Goal: Transaction & Acquisition: Purchase product/service

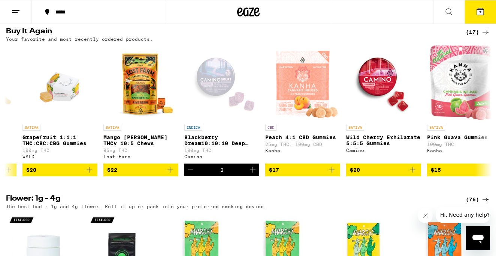
scroll to position [0, 309]
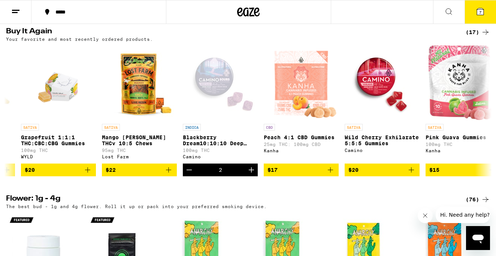
click at [481, 11] on span "7" at bounding box center [480, 12] width 2 height 4
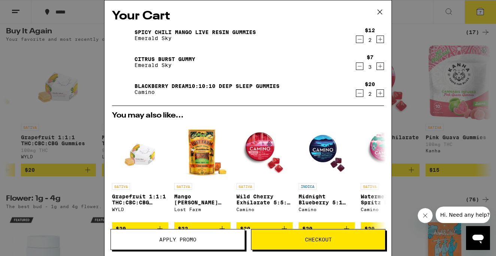
click at [380, 12] on icon at bounding box center [380, 12] width 4 height 4
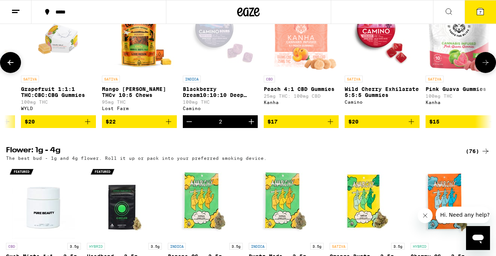
scroll to position [608, 0]
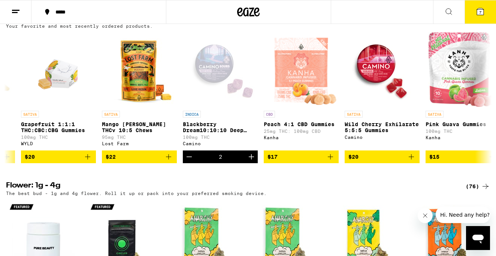
click at [482, 11] on icon at bounding box center [480, 11] width 7 height 7
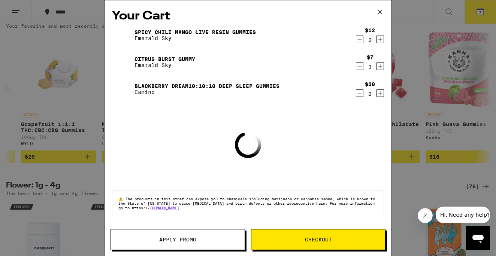
click at [198, 87] on link "Blackberry Dream10:10:10 Deep Sleep Gummies" at bounding box center [207, 86] width 145 height 6
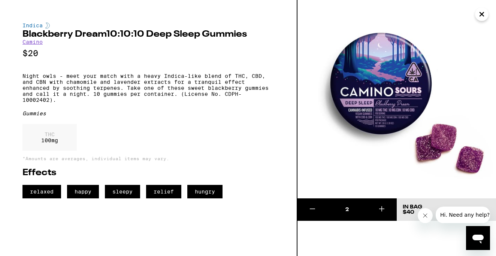
click at [483, 14] on icon "Close" at bounding box center [482, 14] width 9 height 11
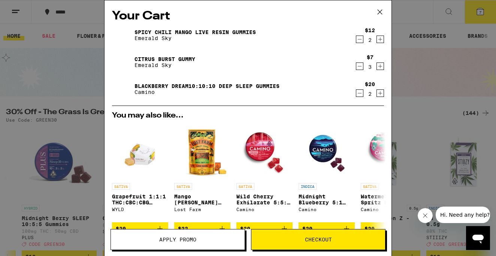
click at [380, 9] on icon at bounding box center [379, 11] width 11 height 11
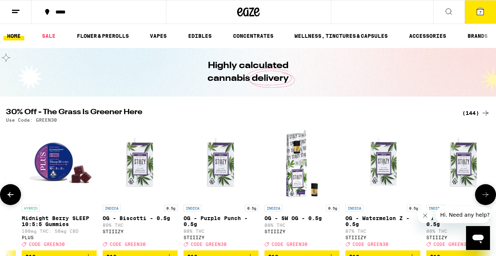
click at [52, 163] on img "Open page for Midnight Berry SLEEP 10:5:5 Gummies from PLUS" at bounding box center [59, 163] width 75 height 75
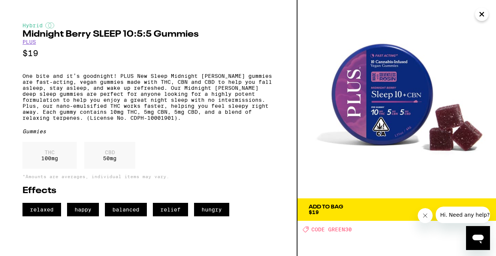
click at [373, 211] on span "Add To Bag $19" at bounding box center [397, 210] width 176 height 10
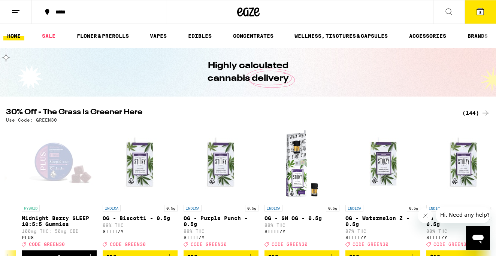
click at [485, 15] on icon at bounding box center [480, 11] width 9 height 9
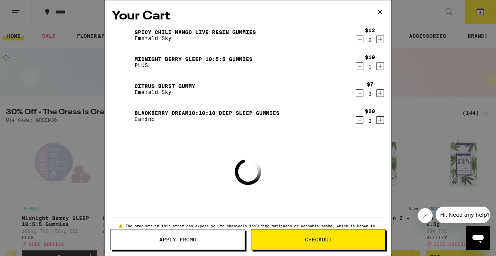
click at [197, 241] on span "Apply Promo" at bounding box center [178, 239] width 134 height 5
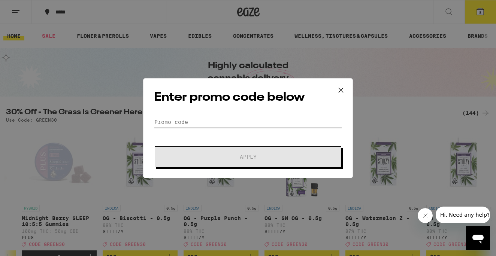
click at [194, 120] on input "Promo Code" at bounding box center [248, 122] width 188 height 11
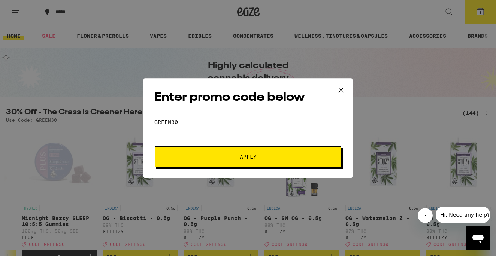
type input "green30"
click at [210, 155] on span "Apply" at bounding box center [248, 156] width 135 height 5
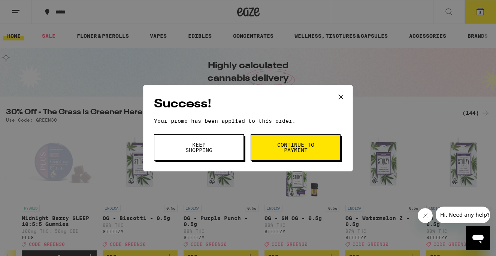
click at [208, 145] on span "Keep Shopping" at bounding box center [199, 147] width 38 height 10
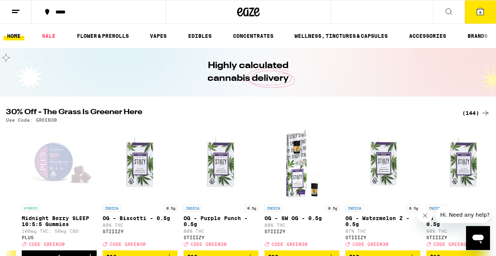
click at [479, 16] on button "8" at bounding box center [480, 11] width 31 height 23
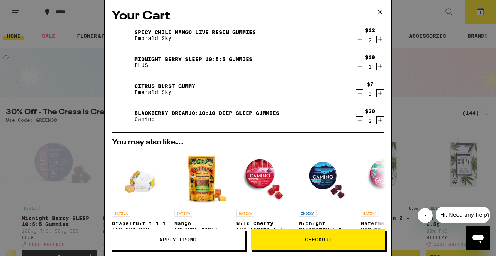
click at [380, 12] on icon at bounding box center [379, 11] width 11 height 11
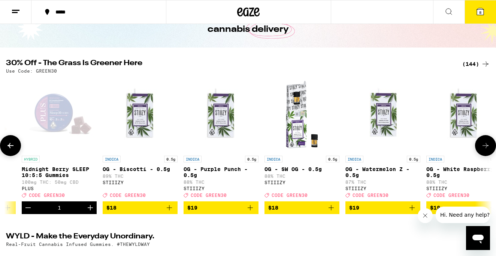
scroll to position [51, 0]
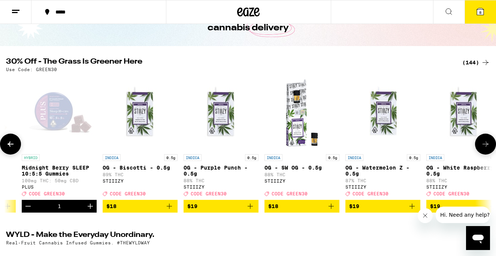
click at [54, 117] on div "Open page for Midnight Berry SLEEP 10:5:5 Gummies from PLUS" at bounding box center [59, 113] width 75 height 75
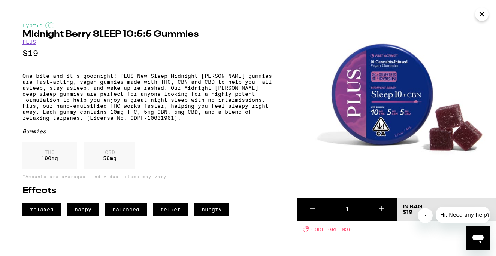
click at [311, 211] on icon at bounding box center [312, 209] width 9 height 9
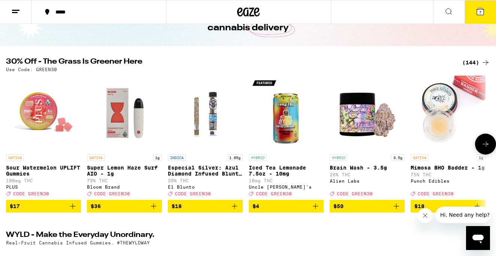
click at [112, 119] on img "Open page for Super Lemon Haze Surf AIO - 1g from Bloom Brand" at bounding box center [124, 113] width 75 height 75
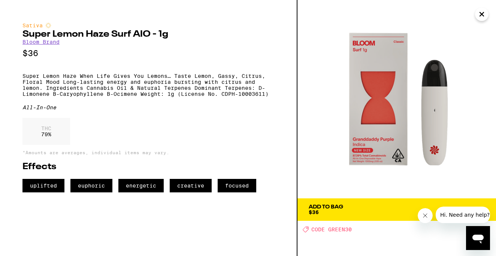
click at [325, 210] on div "Add To Bag $36" at bounding box center [326, 210] width 34 height 10
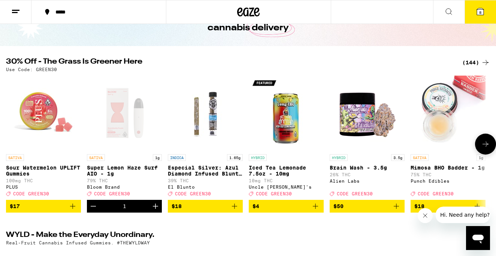
click at [39, 111] on img "Open page for Sour Watermelon UPLIFT Gummies from PLUS" at bounding box center [43, 113] width 75 height 75
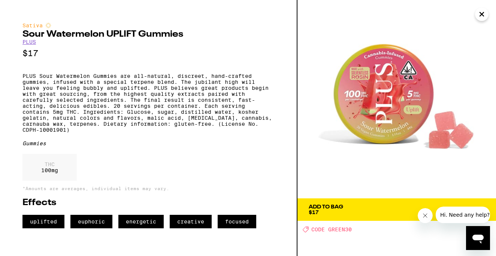
click at [363, 214] on span "Add To Bag $17" at bounding box center [397, 210] width 176 height 10
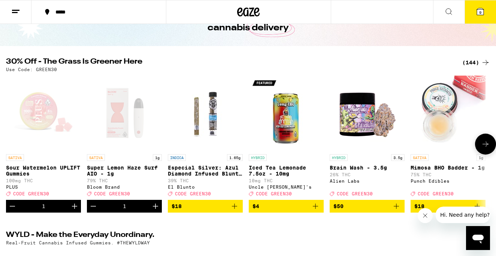
click at [74, 209] on icon "Increment" at bounding box center [74, 206] width 5 height 5
click at [479, 12] on span "11" at bounding box center [480, 12] width 4 height 4
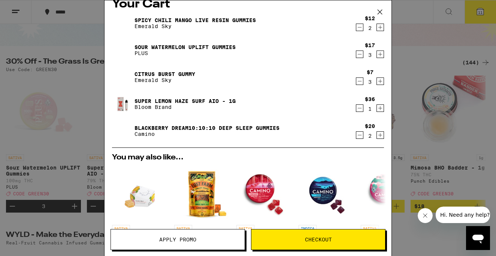
scroll to position [13, 0]
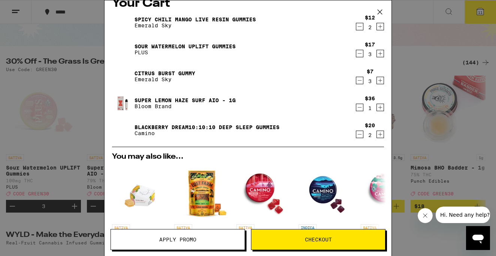
click at [192, 99] on link "Super Lemon Haze Surf AIO - 1g" at bounding box center [185, 100] width 101 height 6
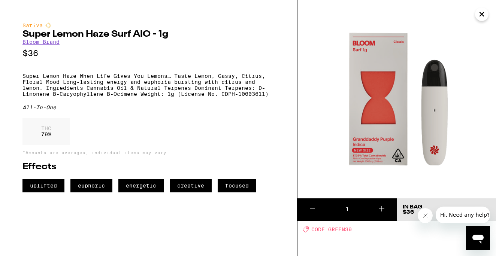
click at [332, 235] on div "1 In Bag $36 Deal Created with Sketch. CODE GREEN30" at bounding box center [397, 128] width 199 height 256
click at [424, 219] on icon "Close message from company" at bounding box center [425, 216] width 6 height 6
click at [483, 14] on icon "Close" at bounding box center [482, 14] width 4 height 4
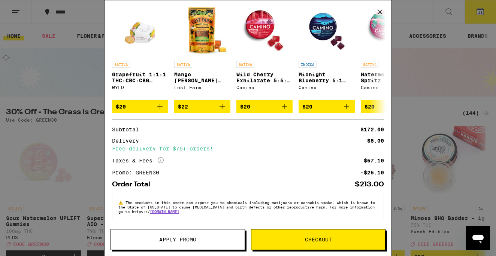
scroll to position [182, 0]
click at [192, 236] on button "Apply Promo" at bounding box center [178, 239] width 135 height 21
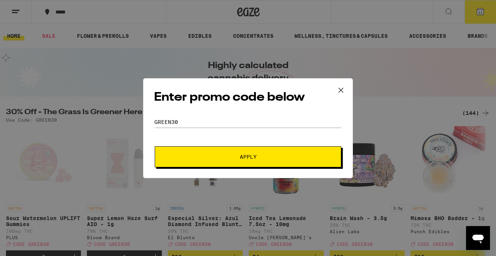
click at [225, 152] on button "Apply" at bounding box center [248, 157] width 187 height 21
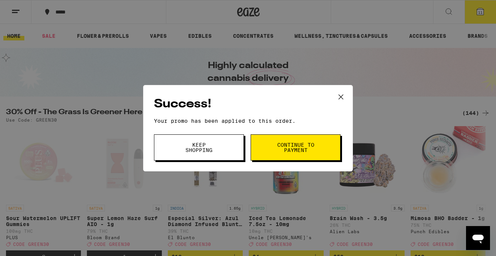
click at [196, 148] on span "Keep Shopping" at bounding box center [199, 147] width 38 height 10
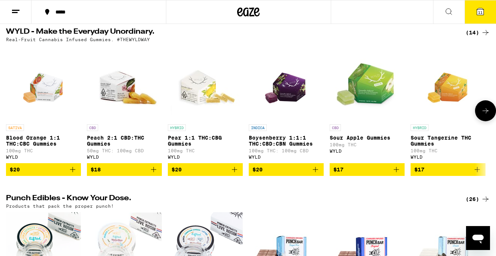
scroll to position [255, 0]
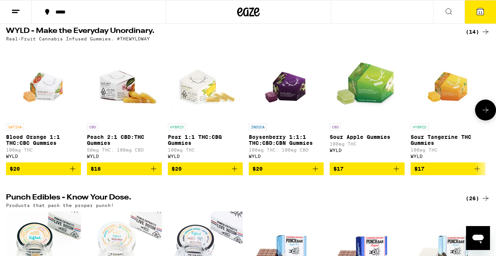
click at [41, 93] on img "Open page for Blood Orange 1:1 THC:CBC Gummies from WYLD" at bounding box center [44, 82] width 54 height 75
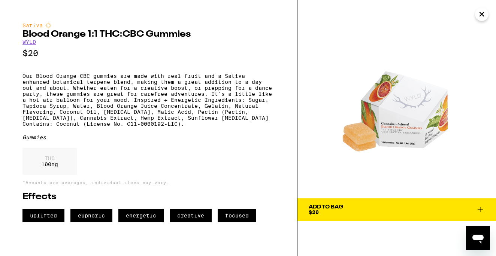
click at [372, 208] on span "Add To Bag $20" at bounding box center [397, 210] width 176 height 10
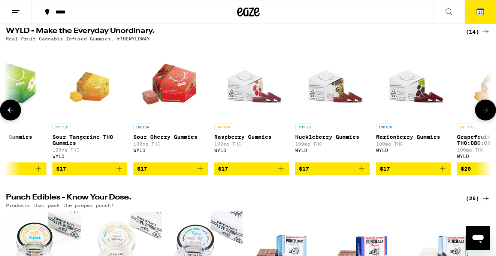
scroll to position [0, 359]
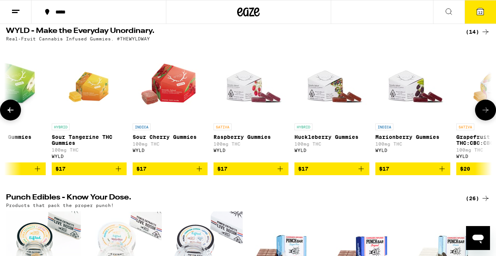
click at [237, 101] on img "Open page for Raspberry Gummies from WYLD" at bounding box center [251, 82] width 75 height 75
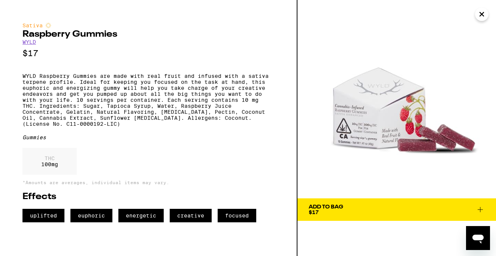
click at [485, 14] on icon "Close" at bounding box center [482, 14] width 9 height 11
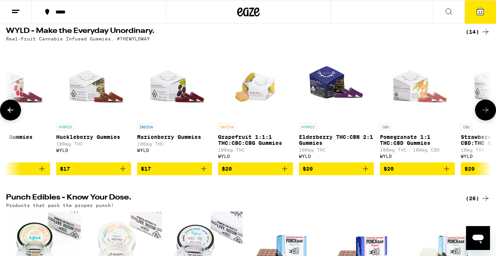
scroll to position [0, 598]
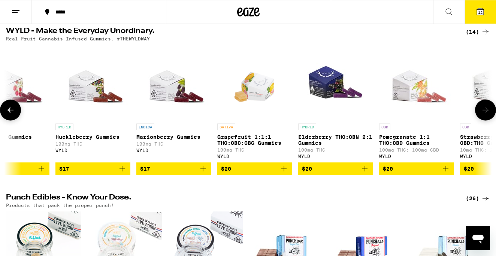
click at [249, 138] on div "SATIVA Grapefruit 1:1:1 THC:CBC:CBG Gummies 100mg THC WYLD" at bounding box center [254, 141] width 75 height 35
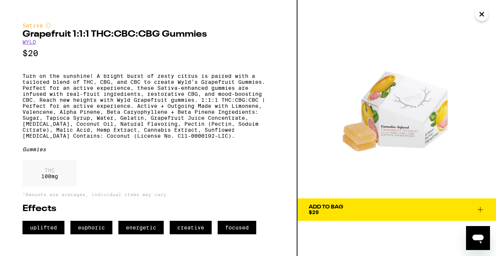
click at [481, 210] on icon at bounding box center [480, 209] width 5 height 5
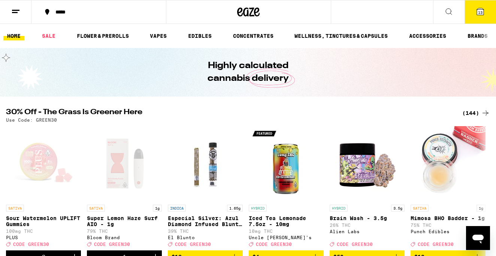
click at [473, 12] on button "13" at bounding box center [480, 11] width 31 height 23
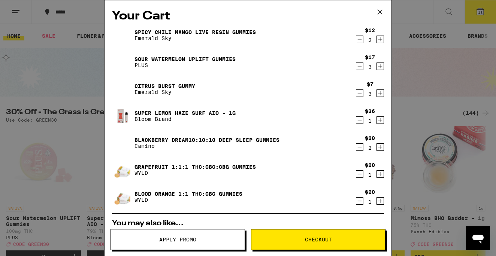
click at [362, 67] on icon "Decrement" at bounding box center [359, 66] width 7 height 9
click at [362, 39] on icon "Decrement" at bounding box center [360, 39] width 4 height 0
click at [360, 96] on icon "Decrement" at bounding box center [359, 93] width 7 height 9
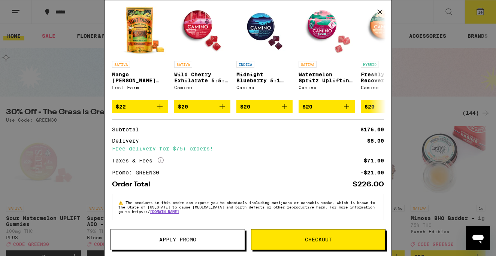
scroll to position [236, 0]
click at [153, 105] on span "$22" at bounding box center [140, 106] width 49 height 9
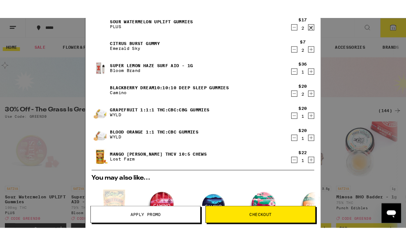
scroll to position [45, 0]
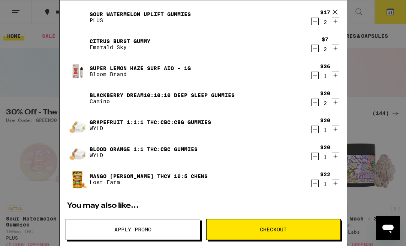
click at [316, 158] on icon "Decrement" at bounding box center [314, 156] width 7 height 9
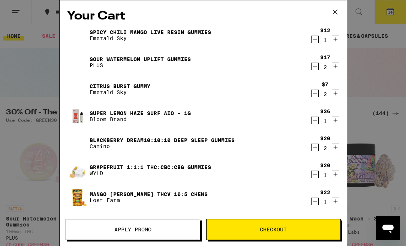
scroll to position [0, 0]
click at [165, 55] on div "Sour Watermelon UPLIFT Gummies PLUS" at bounding box center [188, 62] width 243 height 21
click at [166, 61] on link "Sour Watermelon UPLIFT Gummies" at bounding box center [140, 59] width 101 height 6
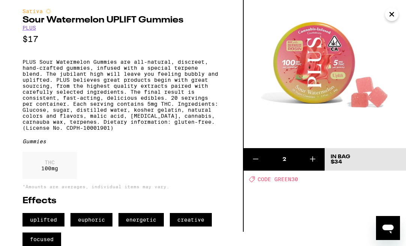
scroll to position [31, 0]
click at [393, 16] on icon "Close" at bounding box center [392, 14] width 4 height 4
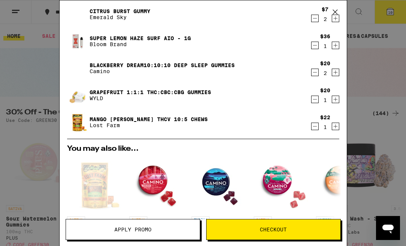
scroll to position [77, 0]
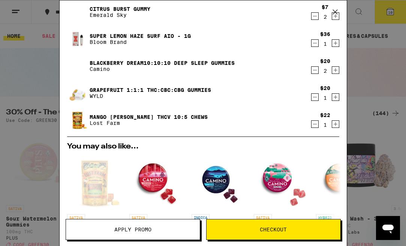
click at [257, 229] on span "Checkout" at bounding box center [274, 229] width 134 height 5
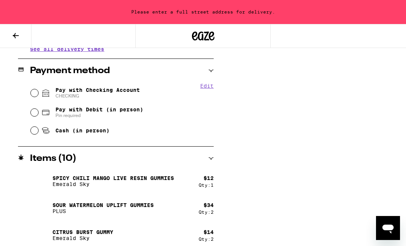
scroll to position [309, 0]
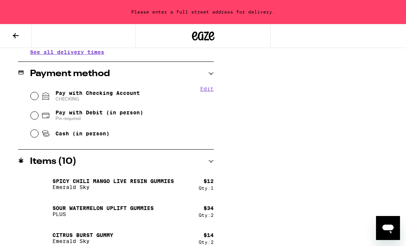
click at [32, 96] on input "Pay with Checking Account CHECKING" at bounding box center [34, 95] width 7 height 7
radio input "true"
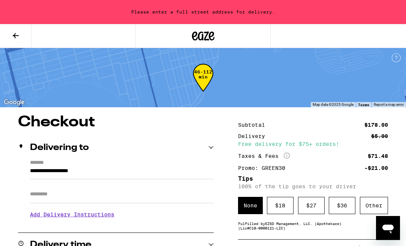
scroll to position [0, 0]
click at [48, 199] on input "Apt/Suite" at bounding box center [122, 194] width 184 height 18
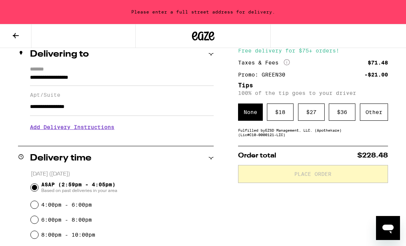
scroll to position [96, 0]
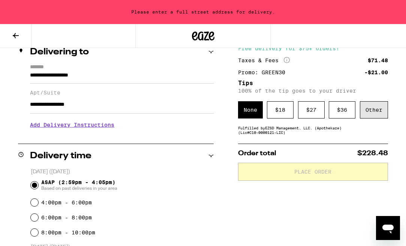
type input "**********"
click at [372, 114] on div "Other" at bounding box center [374, 109] width 28 height 17
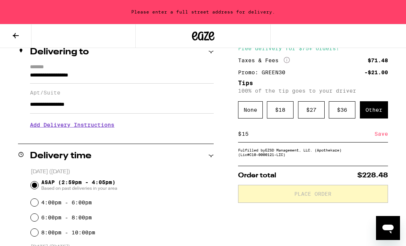
type input "15"
click at [381, 135] on div "Save" at bounding box center [380, 134] width 13 height 16
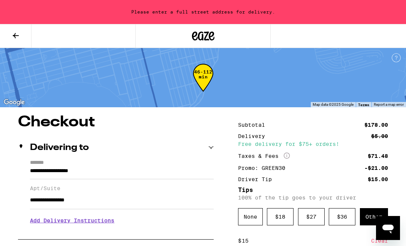
scroll to position [0, 0]
click at [120, 202] on input "**********" at bounding box center [122, 200] width 184 height 18
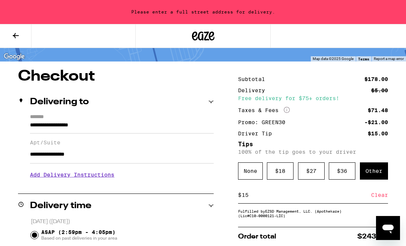
scroll to position [48, 0]
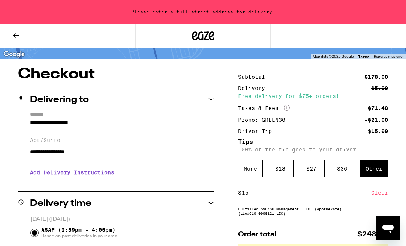
click at [106, 122] on input "**********" at bounding box center [122, 124] width 184 height 13
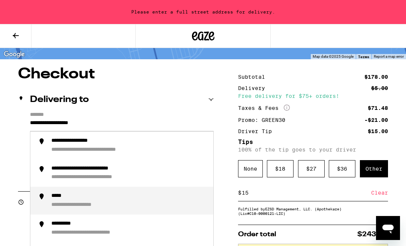
click at [89, 205] on div "**********" at bounding box center [86, 205] width 71 height 7
type input "**********"
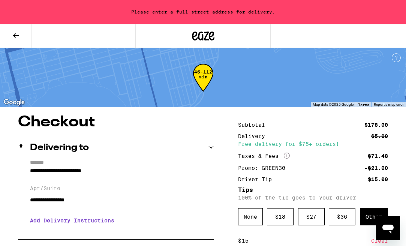
scroll to position [0, 0]
click at [63, 150] on h2 "Delivering to" at bounding box center [59, 147] width 59 height 9
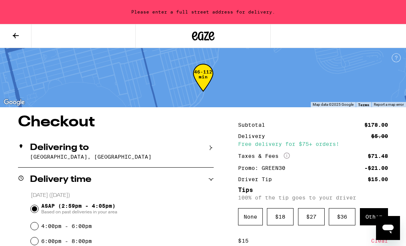
click at [106, 162] on div "Delivering to [GEOGRAPHIC_DATA], [GEOGRAPHIC_DATA]" at bounding box center [116, 151] width 196 height 31
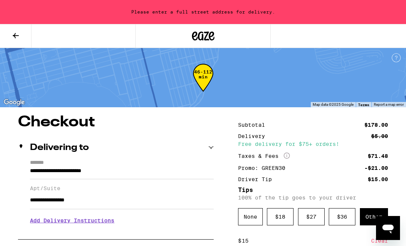
drag, startPoint x: 109, startPoint y: 205, endPoint x: -30, endPoint y: 200, distance: 138.8
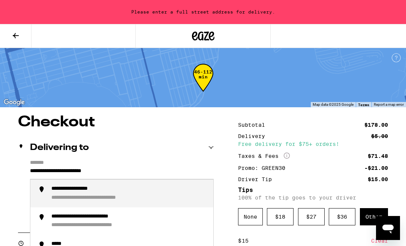
drag, startPoint x: 135, startPoint y: 178, endPoint x: 37, endPoint y: 179, distance: 97.8
click at [37, 179] on input "**********" at bounding box center [122, 172] width 184 height 13
type input "*"
click at [61, 190] on div "**********" at bounding box center [88, 189] width 75 height 7
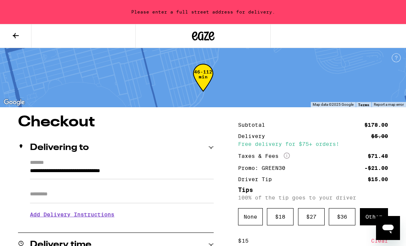
type input "**********"
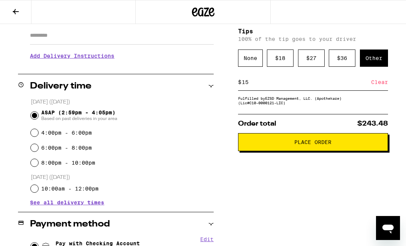
scroll to position [133, 0]
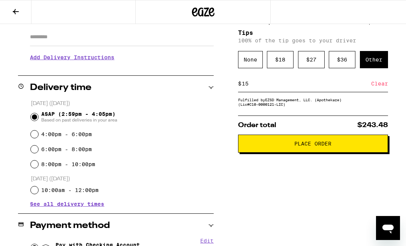
click at [335, 146] on span "Place Order" at bounding box center [312, 143] width 137 height 5
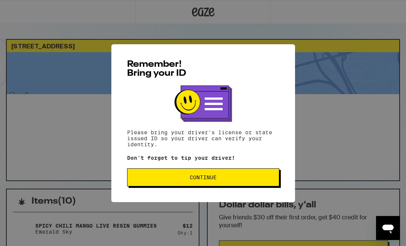
click at [238, 181] on button "Continue" at bounding box center [203, 177] width 152 height 18
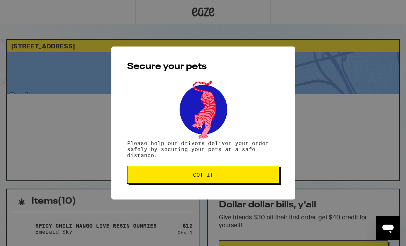
click at [196, 180] on button "Got it" at bounding box center [203, 175] width 152 height 18
